Goal: Task Accomplishment & Management: Manage account settings

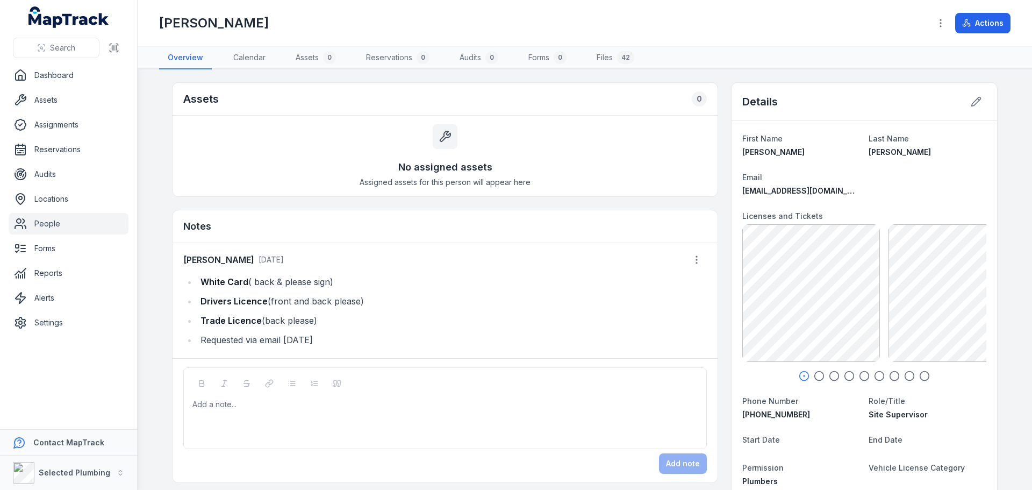
drag, startPoint x: 292, startPoint y: 301, endPoint x: 366, endPoint y: 302, distance: 73.1
click at [366, 302] on li "Drivers Licence (front and back please)" at bounding box center [452, 301] width 510 height 15
copy li "Drivers Licence (front and back please)"
click at [212, 406] on div at bounding box center [445, 404] width 505 height 11
paste div
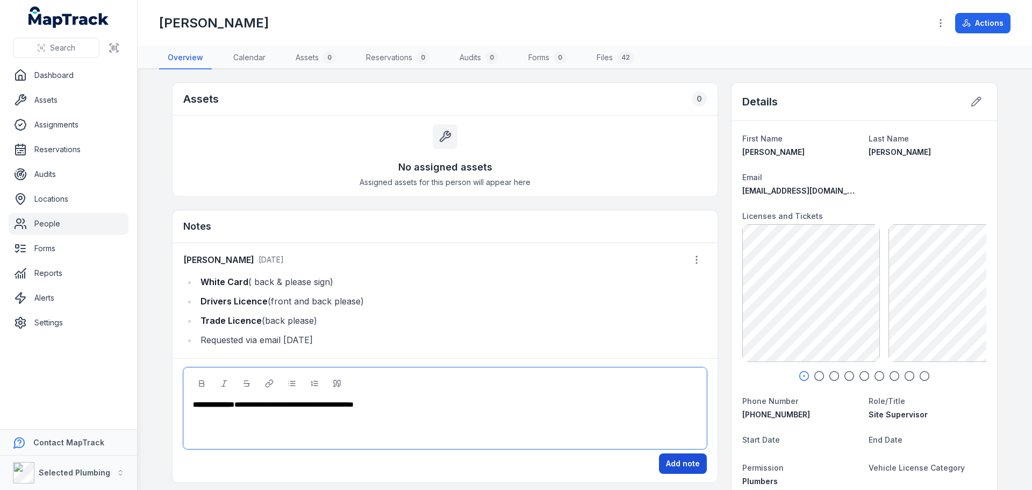
click at [686, 464] on button "Add note" at bounding box center [683, 463] width 48 height 20
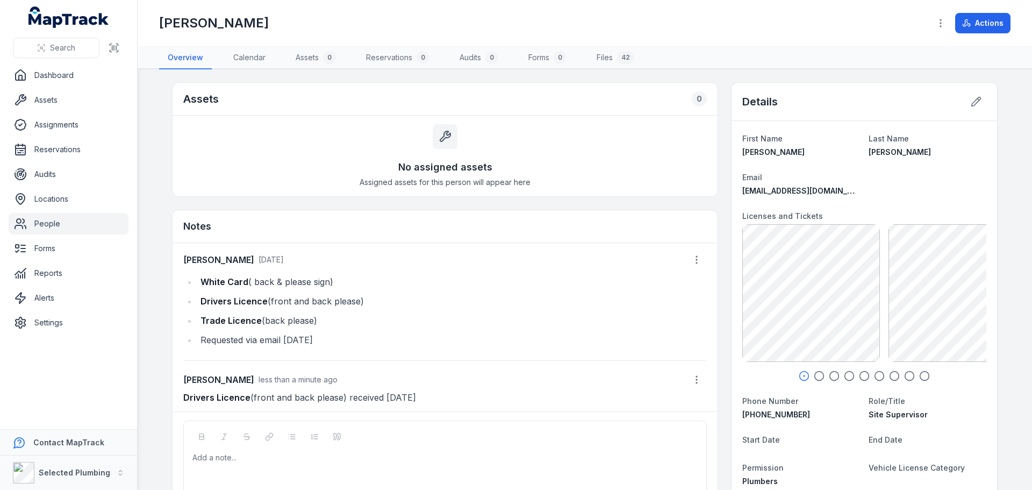
click at [52, 221] on link "People" at bounding box center [69, 224] width 120 height 22
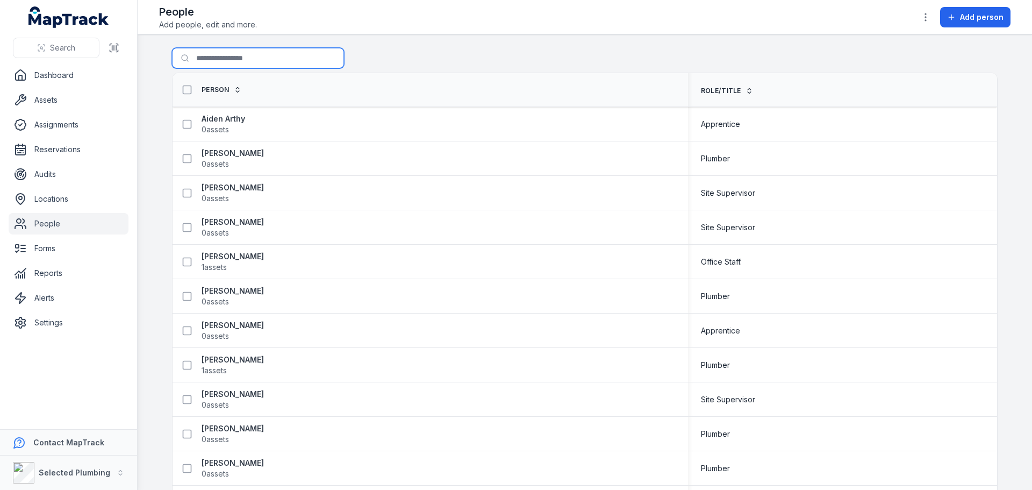
click at [225, 58] on input "Search for people" at bounding box center [258, 58] width 172 height 20
type input "*****"
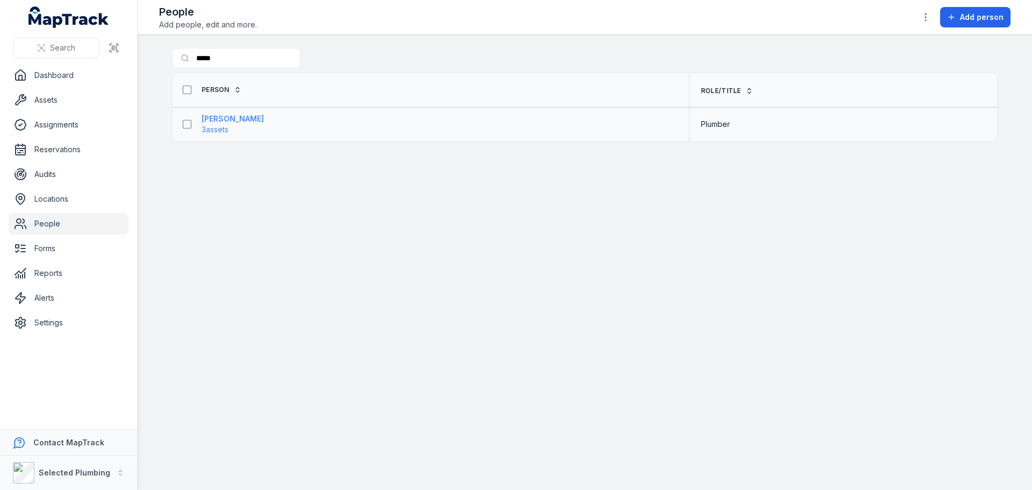
click at [228, 114] on strong "[PERSON_NAME]" at bounding box center [233, 118] width 62 height 11
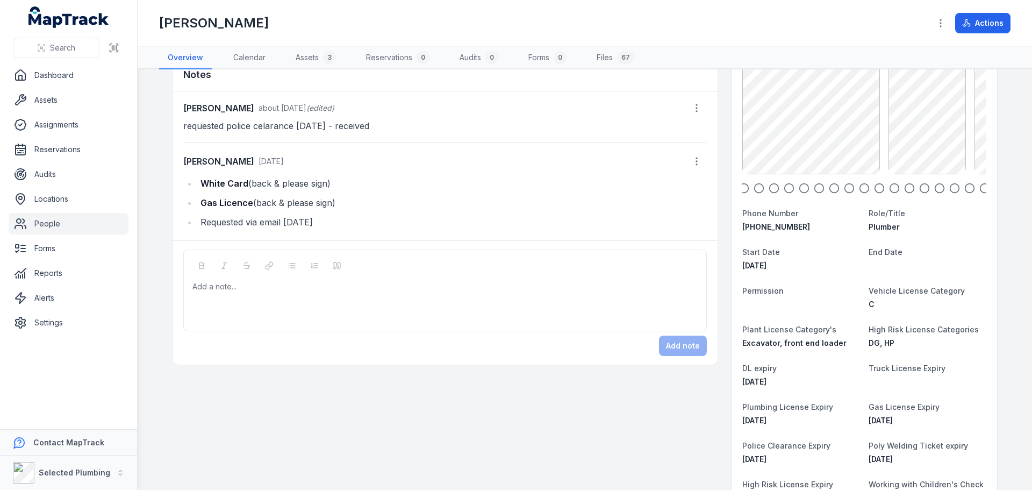
scroll to position [161, 0]
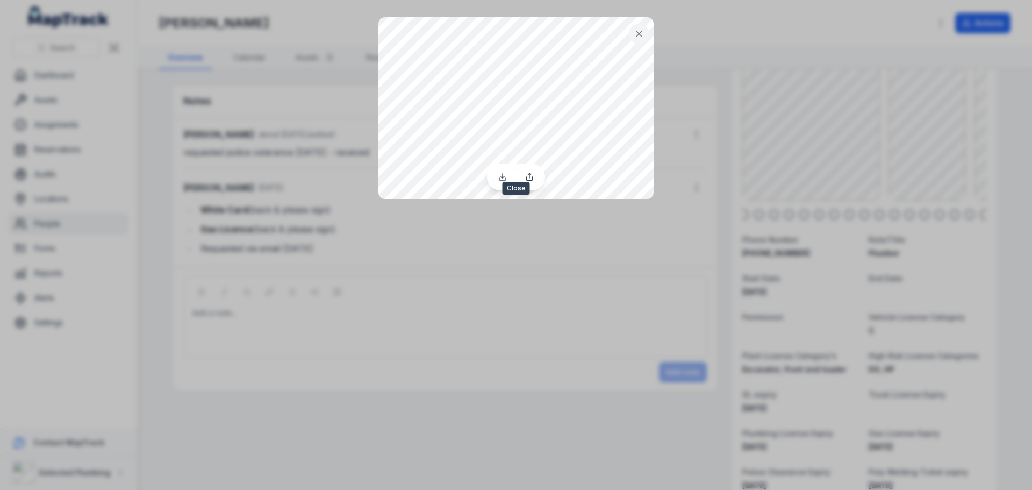
click at [635, 30] on icon at bounding box center [639, 33] width 11 height 11
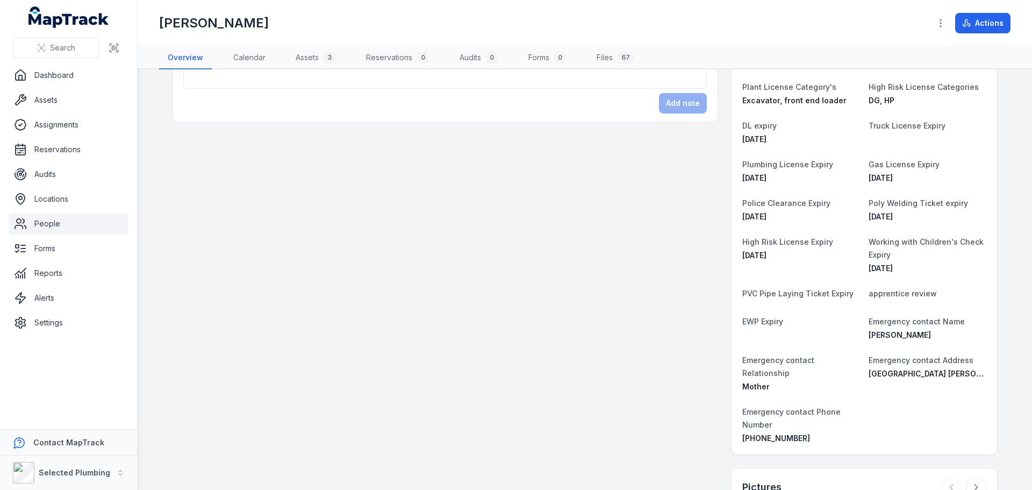
scroll to position [215, 0]
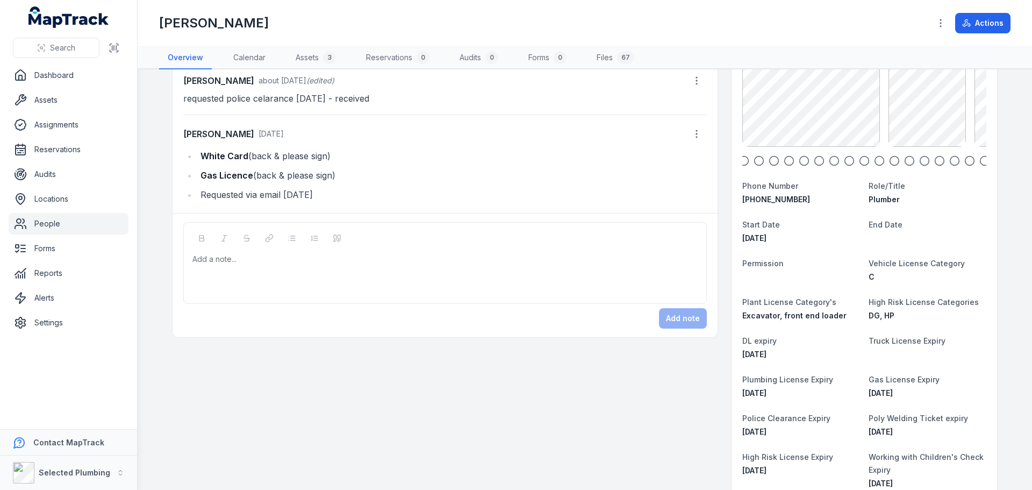
click at [739, 163] on icon "button" at bounding box center [744, 160] width 11 height 11
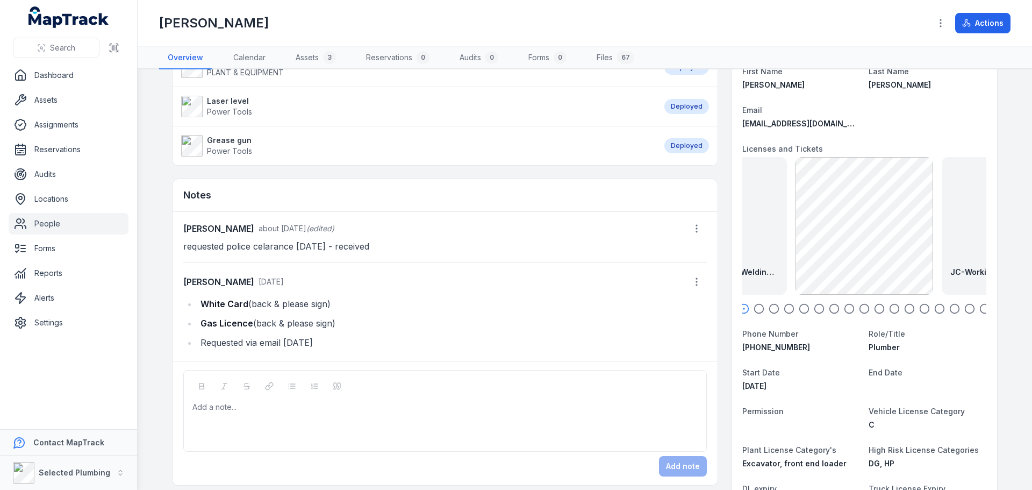
scroll to position [54, 0]
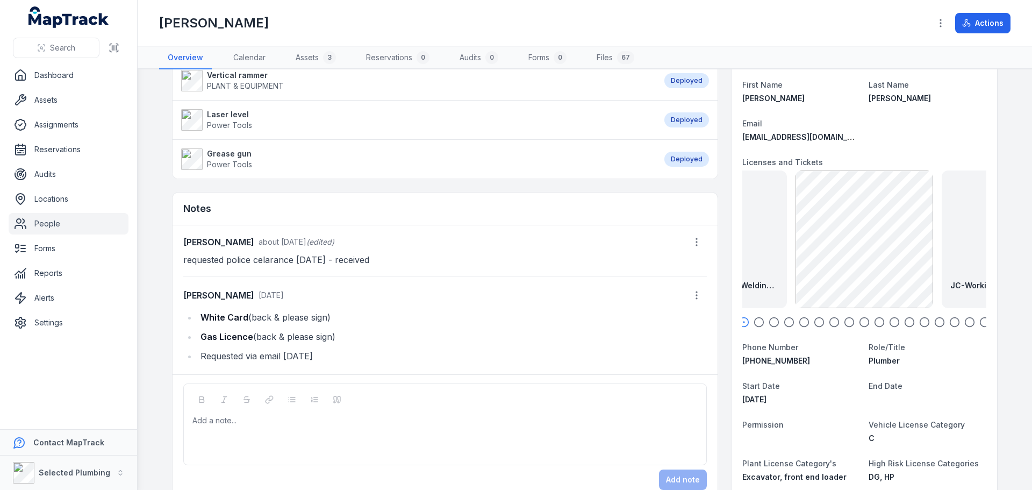
click at [755, 324] on icon "button" at bounding box center [759, 322] width 11 height 11
click at [769, 324] on icon "button" at bounding box center [774, 322] width 11 height 11
click at [788, 323] on icon "button" at bounding box center [789, 322] width 11 height 11
click at [800, 321] on icon "button" at bounding box center [804, 322] width 11 height 11
click at [814, 321] on icon "button" at bounding box center [819, 322] width 11 height 11
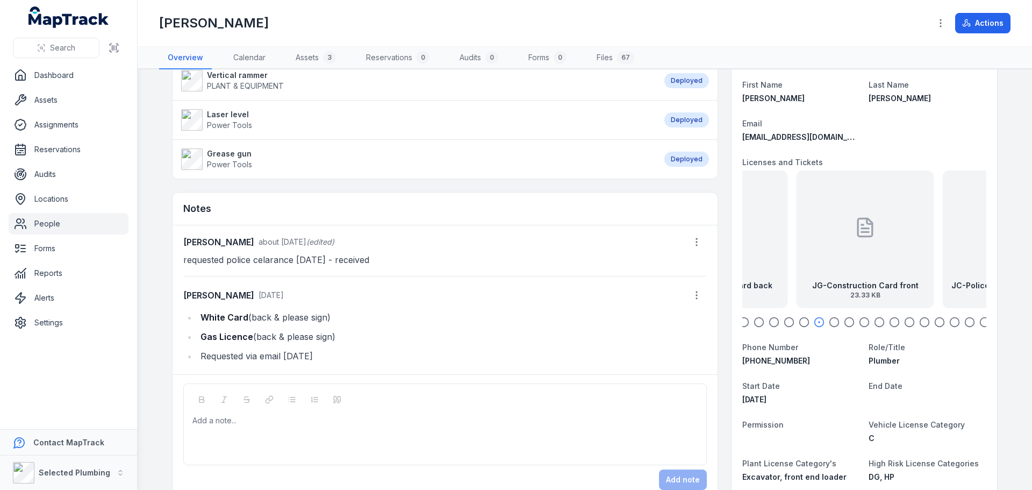
click at [823, 321] on div at bounding box center [864, 322] width 244 height 11
click at [831, 321] on icon "button" at bounding box center [834, 322] width 11 height 11
click at [844, 321] on icon "button" at bounding box center [849, 322] width 11 height 11
click at [860, 323] on icon "button" at bounding box center [864, 322] width 11 height 11
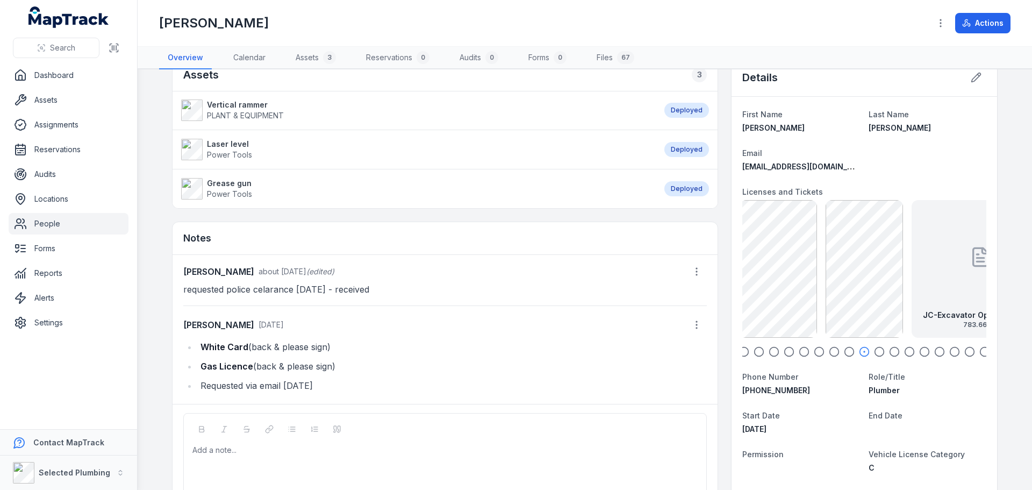
scroll to position [0, 0]
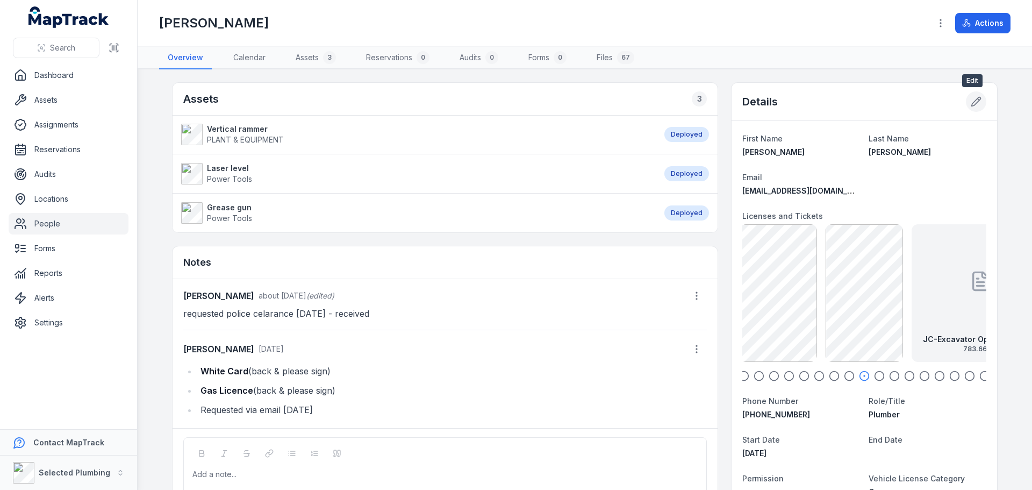
click at [973, 105] on icon at bounding box center [976, 101] width 11 height 11
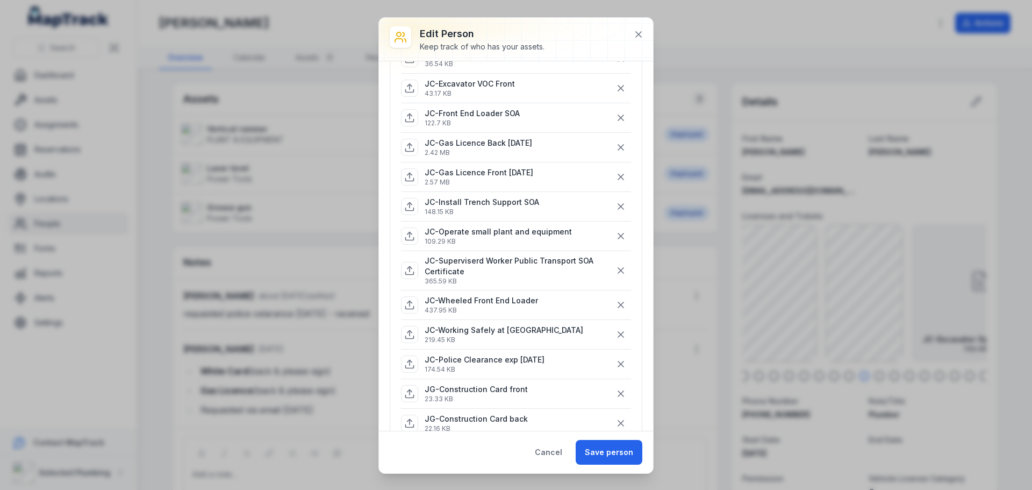
scroll to position [269, 0]
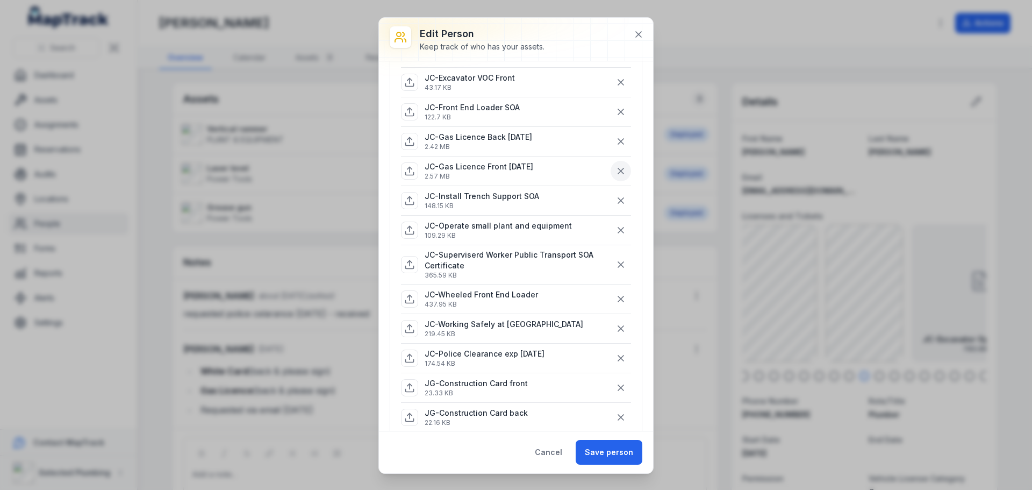
click at [616, 169] on icon "button" at bounding box center [621, 171] width 11 height 11
click at [618, 140] on icon "button" at bounding box center [620, 141] width 5 height 5
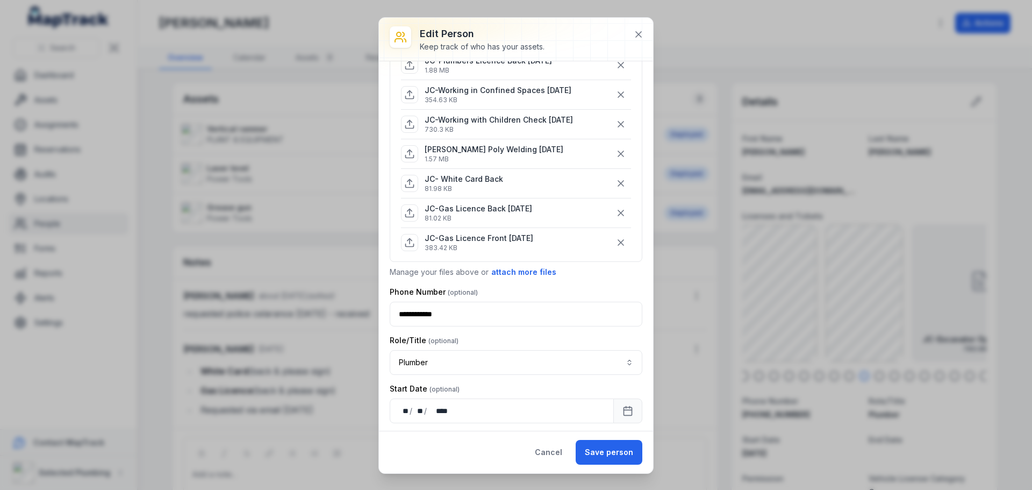
scroll to position [753, 0]
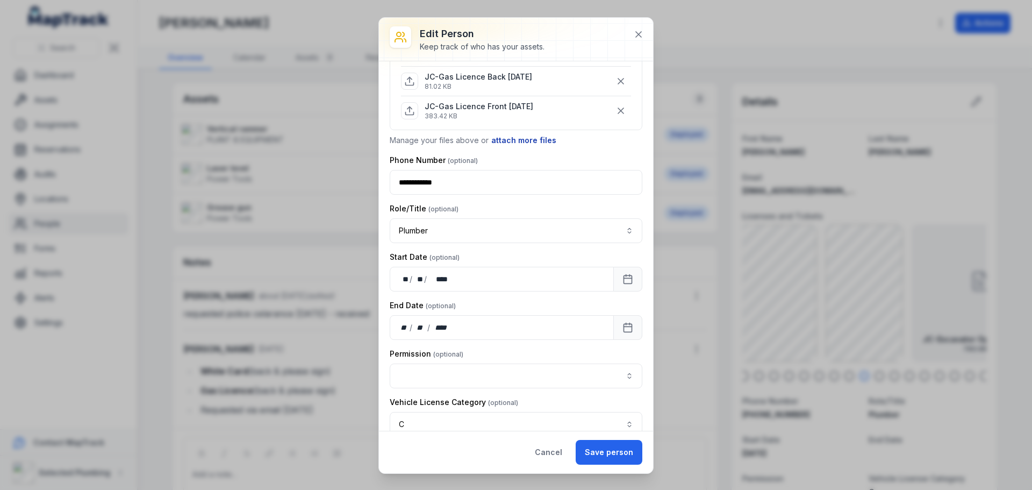
click at [511, 143] on button "attach more files" at bounding box center [524, 140] width 66 height 12
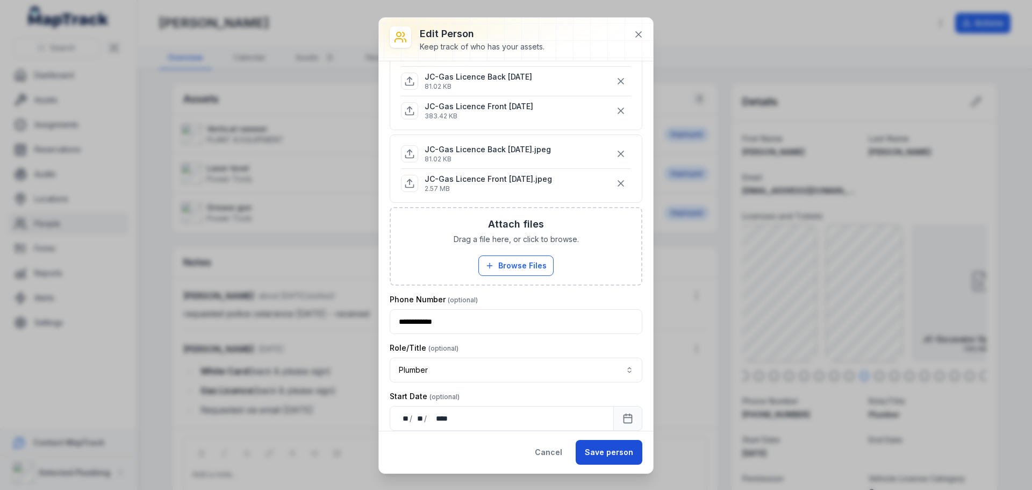
click at [604, 452] on button "Save person" at bounding box center [609, 452] width 67 height 25
